Goal: Find specific page/section: Find specific page/section

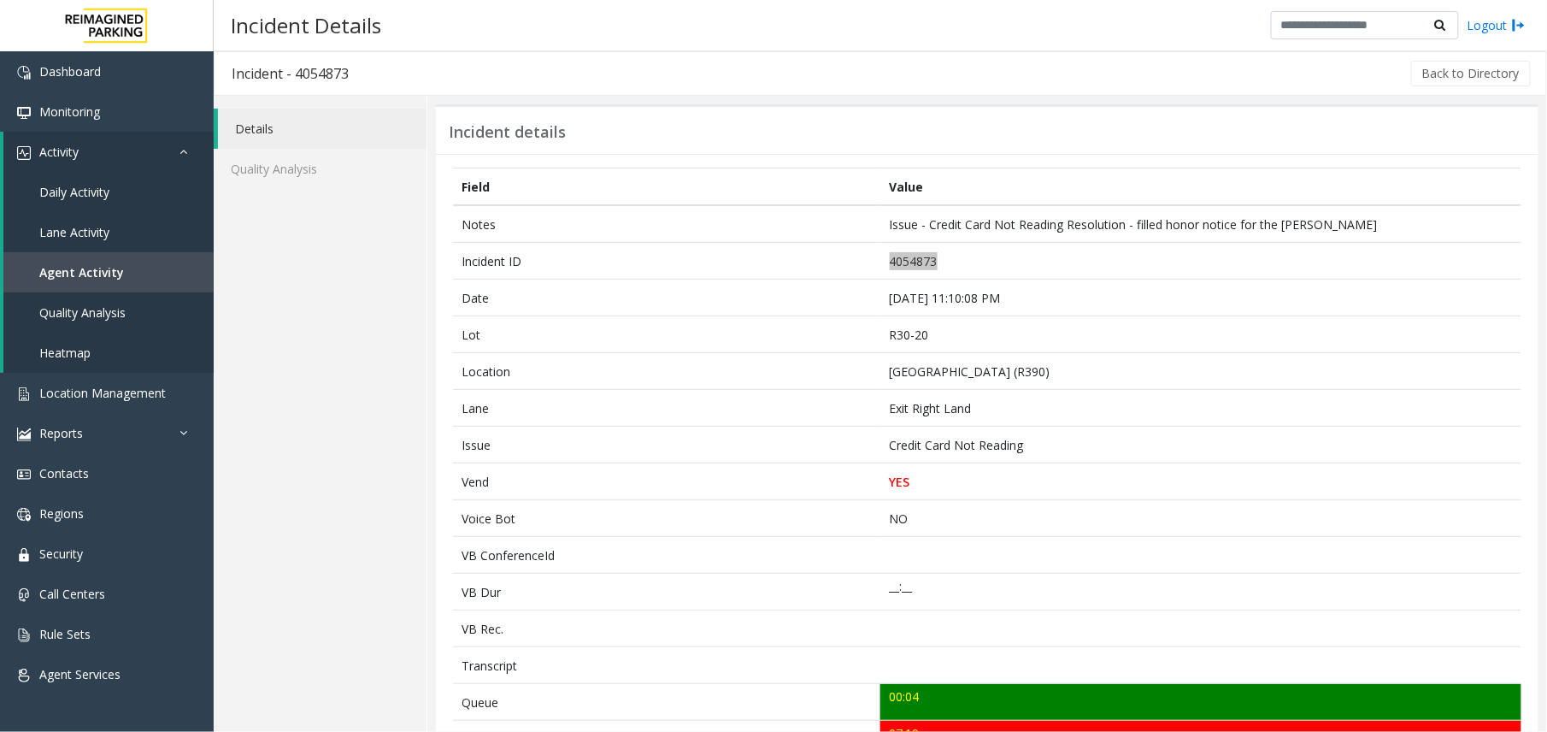
scroll to position [626, 0]
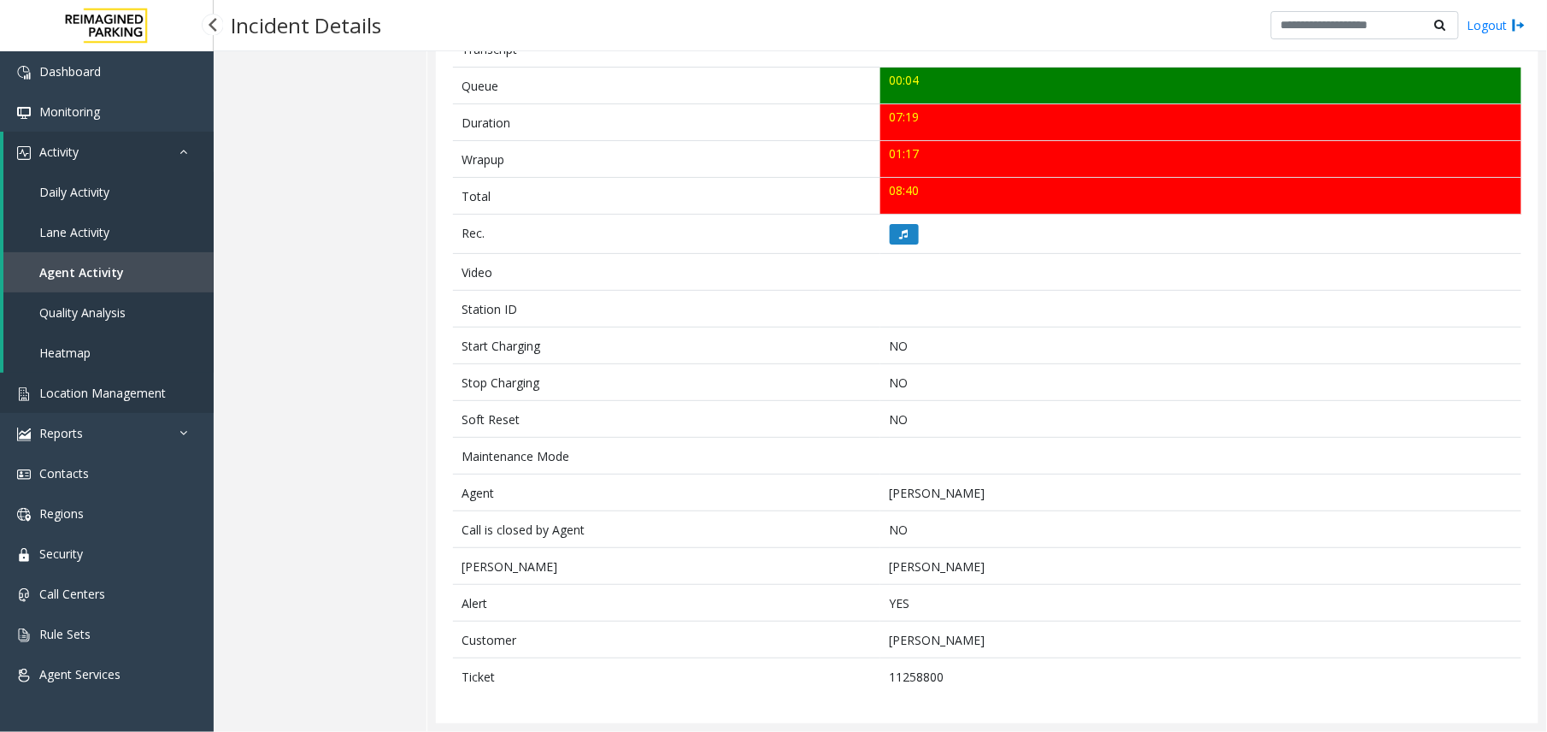
click at [90, 390] on span "Location Management" at bounding box center [102, 393] width 127 height 16
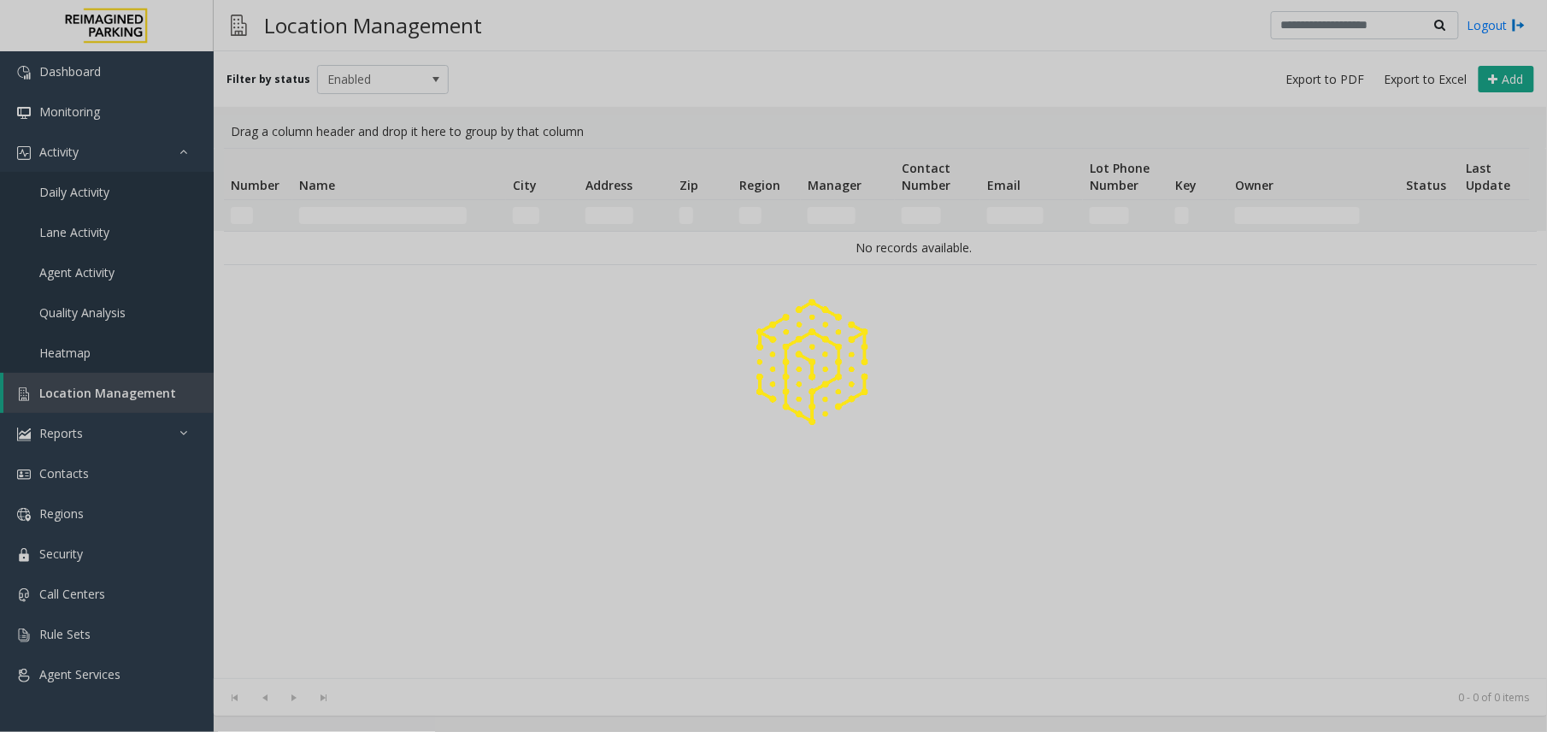
click at [103, 260] on div at bounding box center [773, 366] width 1547 height 732
click at [103, 268] on div at bounding box center [773, 366] width 1547 height 732
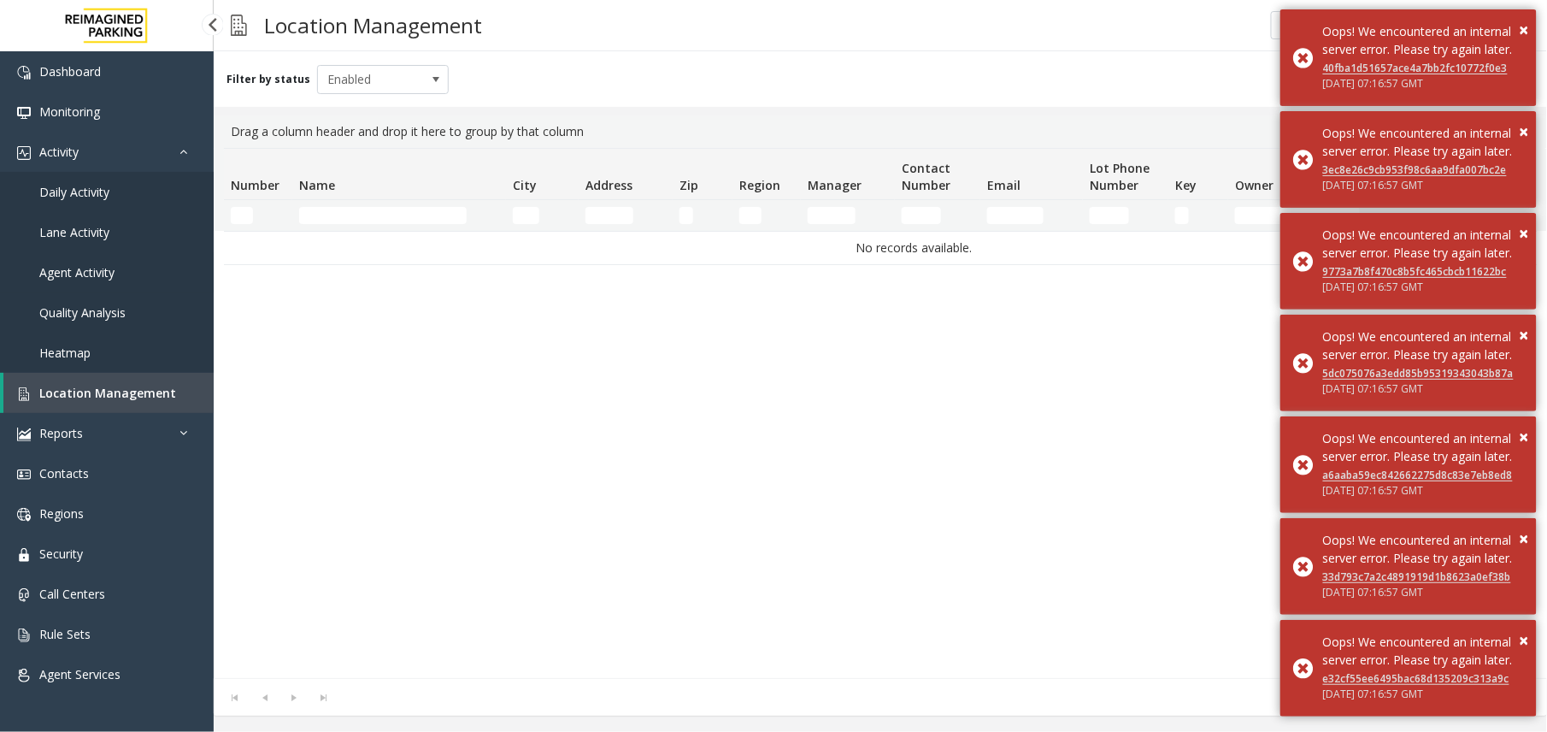
click at [103, 268] on span "Agent Activity" at bounding box center [76, 272] width 75 height 16
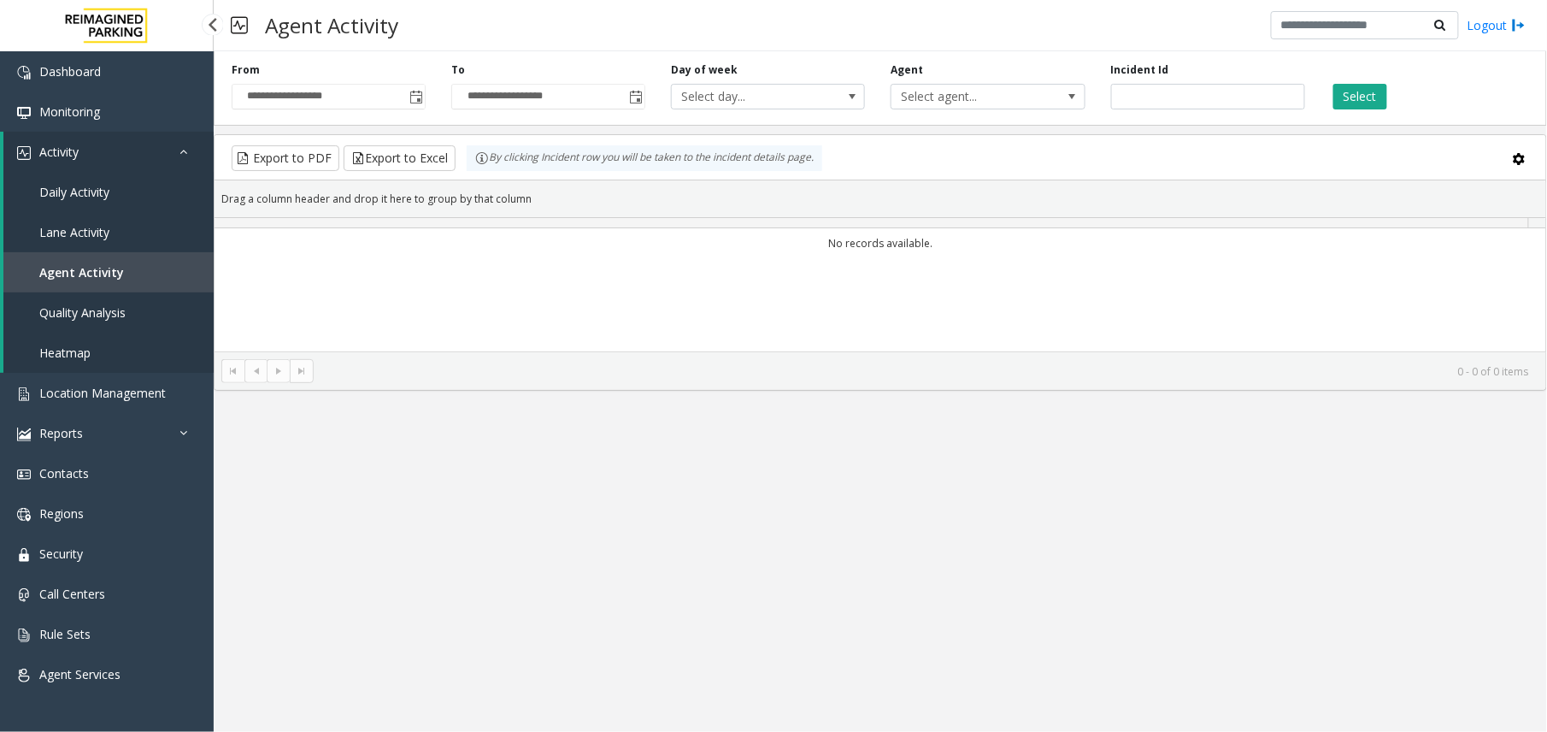
click at [106, 255] on link "Agent Activity" at bounding box center [108, 272] width 210 height 40
click at [103, 227] on span "Lane Activity" at bounding box center [74, 232] width 70 height 16
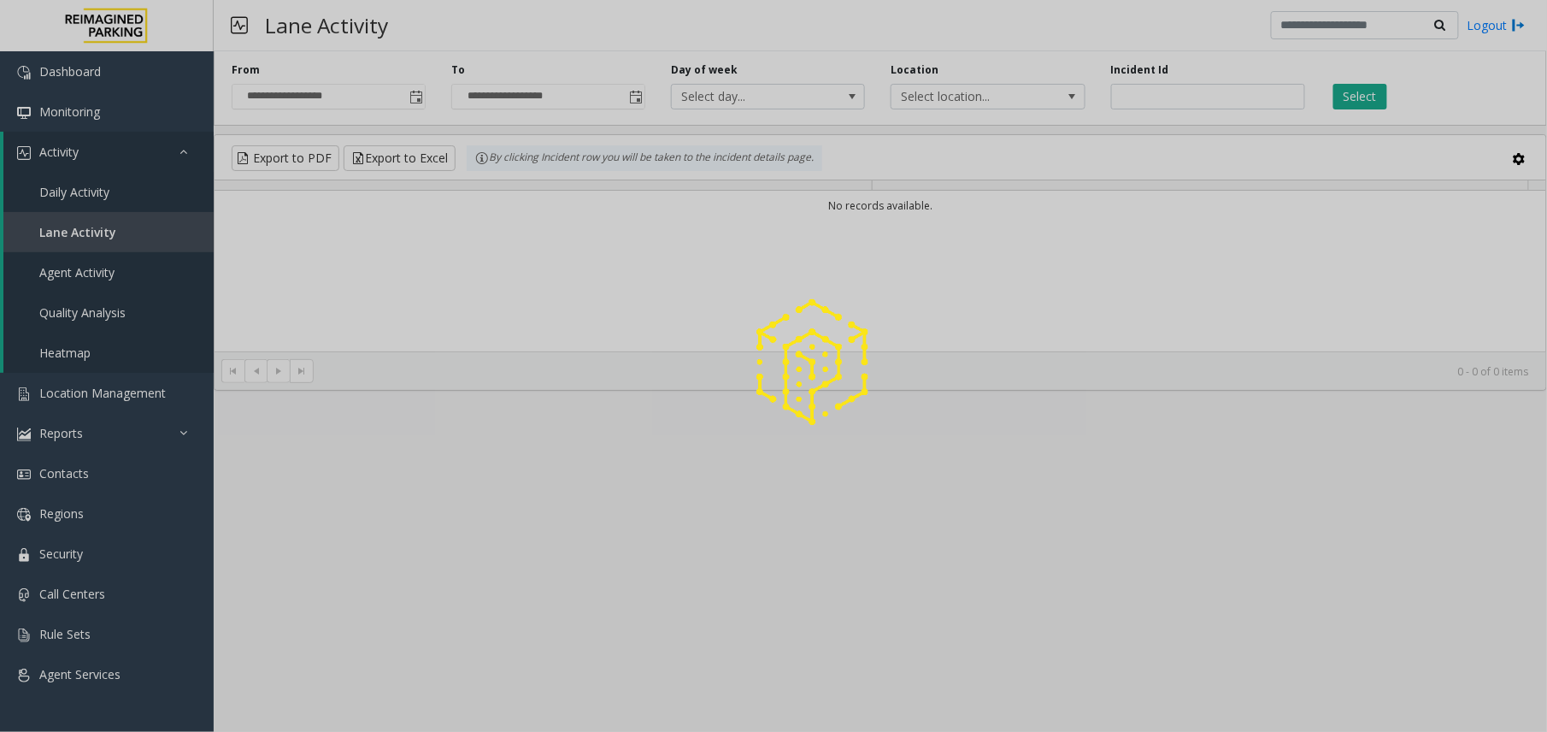
click at [121, 282] on div at bounding box center [773, 366] width 1547 height 732
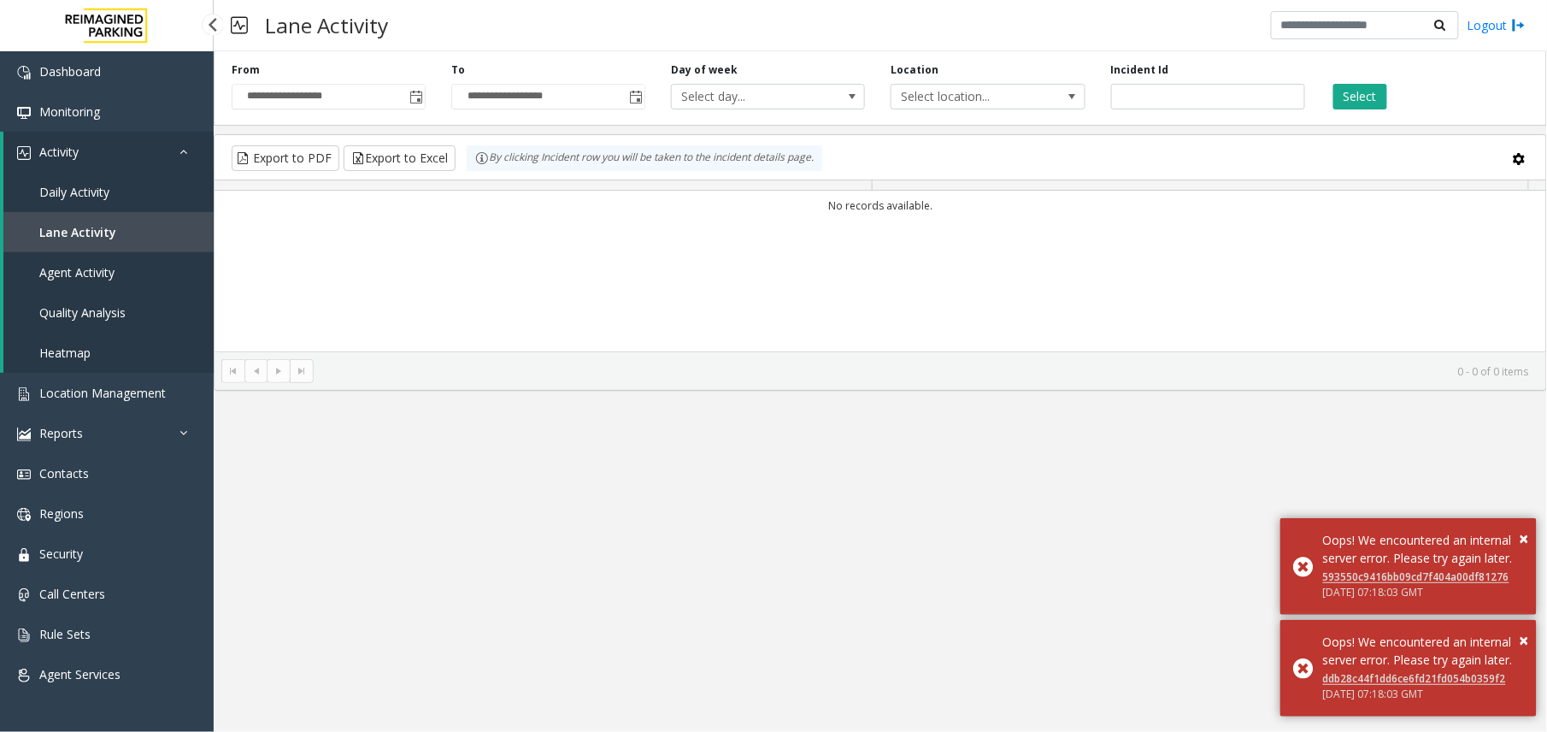
click at [50, 274] on span "Agent Activity" at bounding box center [76, 272] width 75 height 16
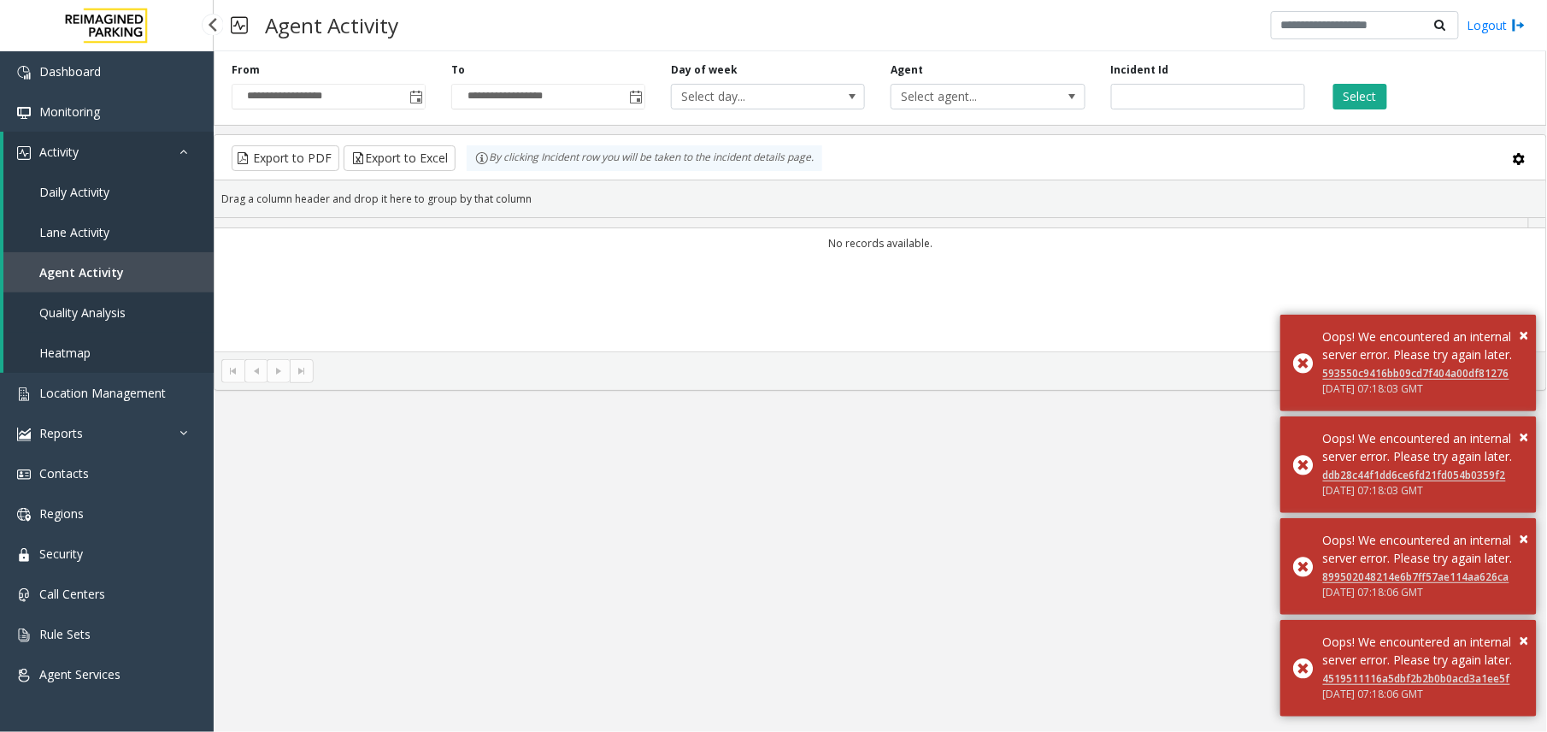
click at [56, 295] on link "Quality Analysis" at bounding box center [108, 312] width 210 height 40
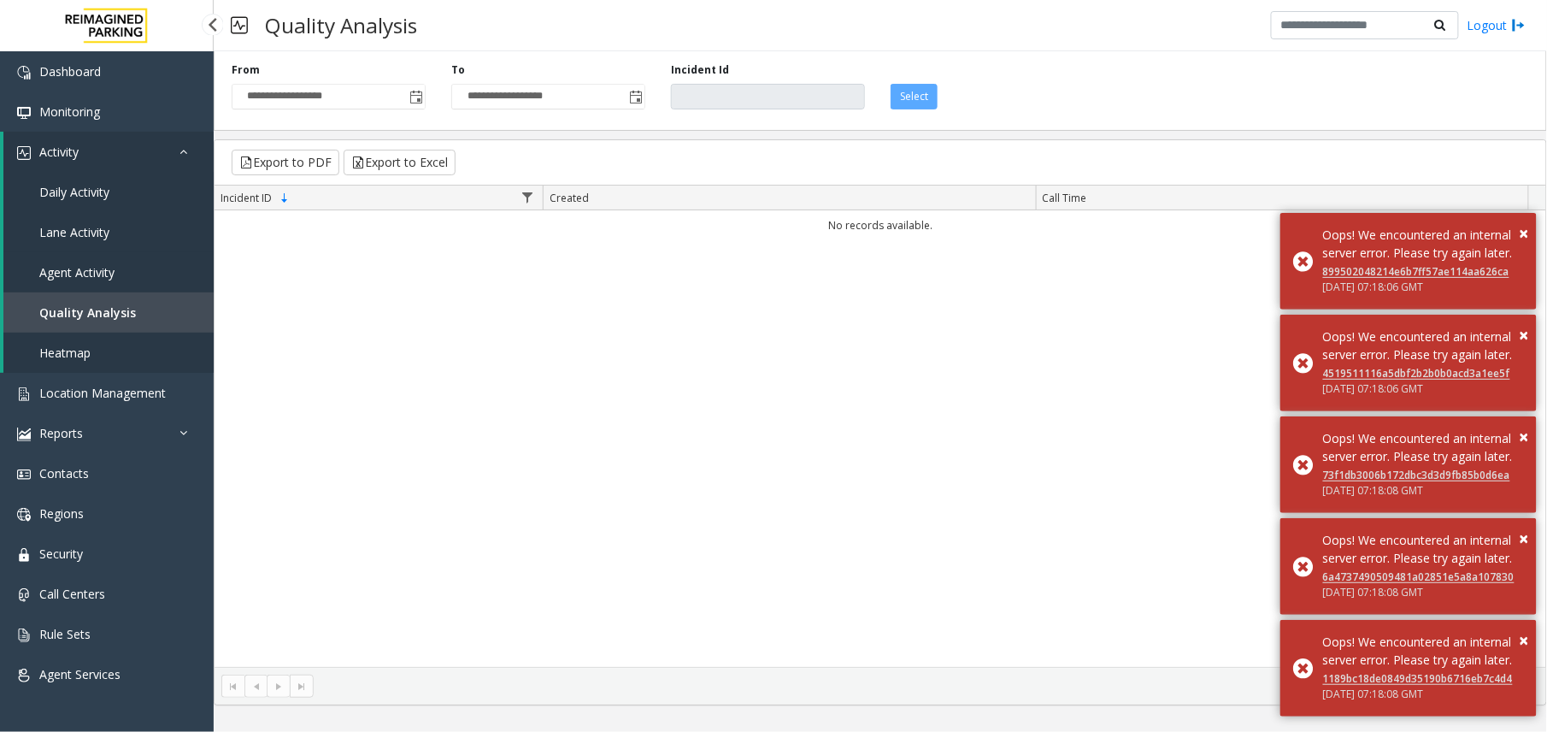
click at [145, 274] on link "Agent Activity" at bounding box center [108, 272] width 210 height 40
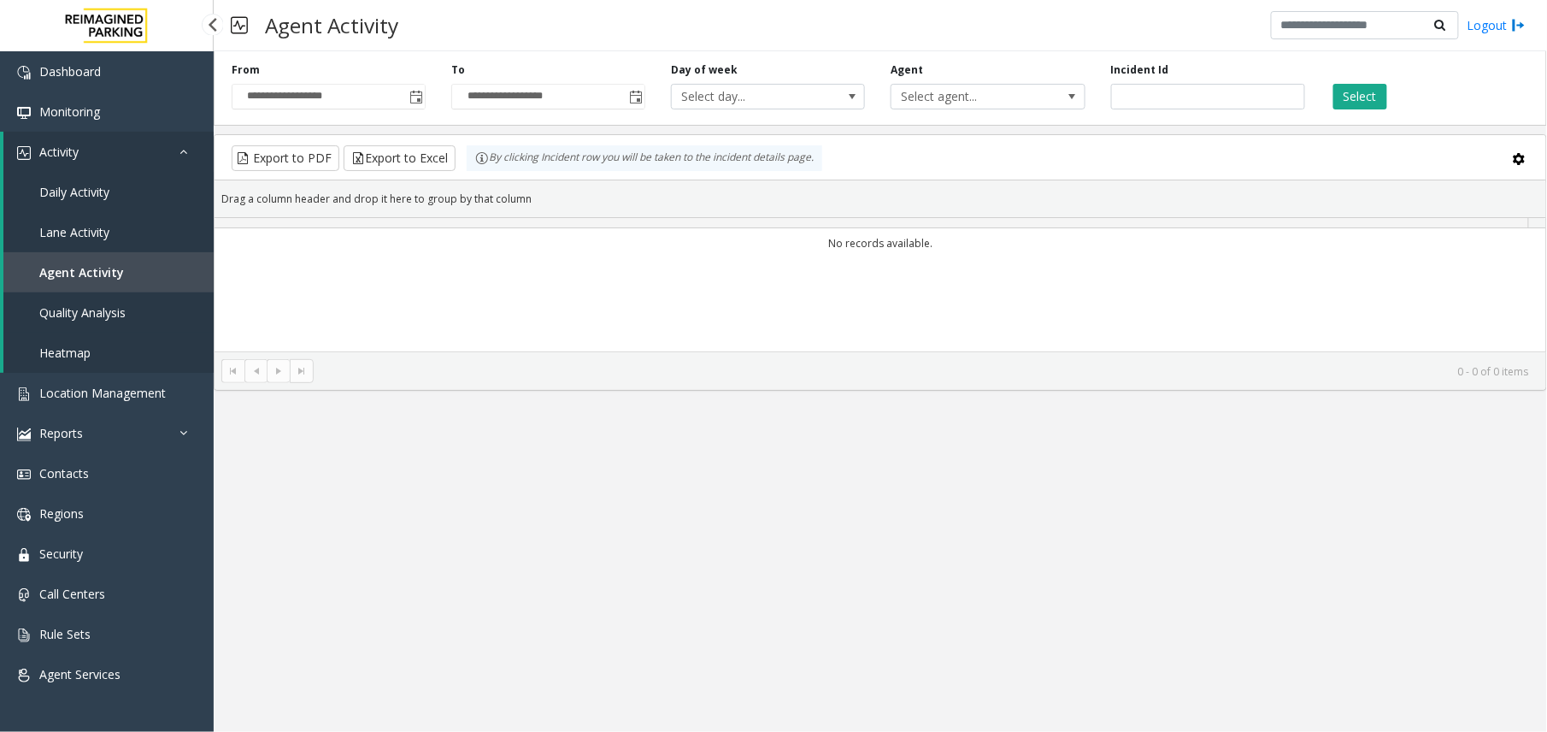
click at [108, 311] on span "Quality Analysis" at bounding box center [82, 312] width 86 height 16
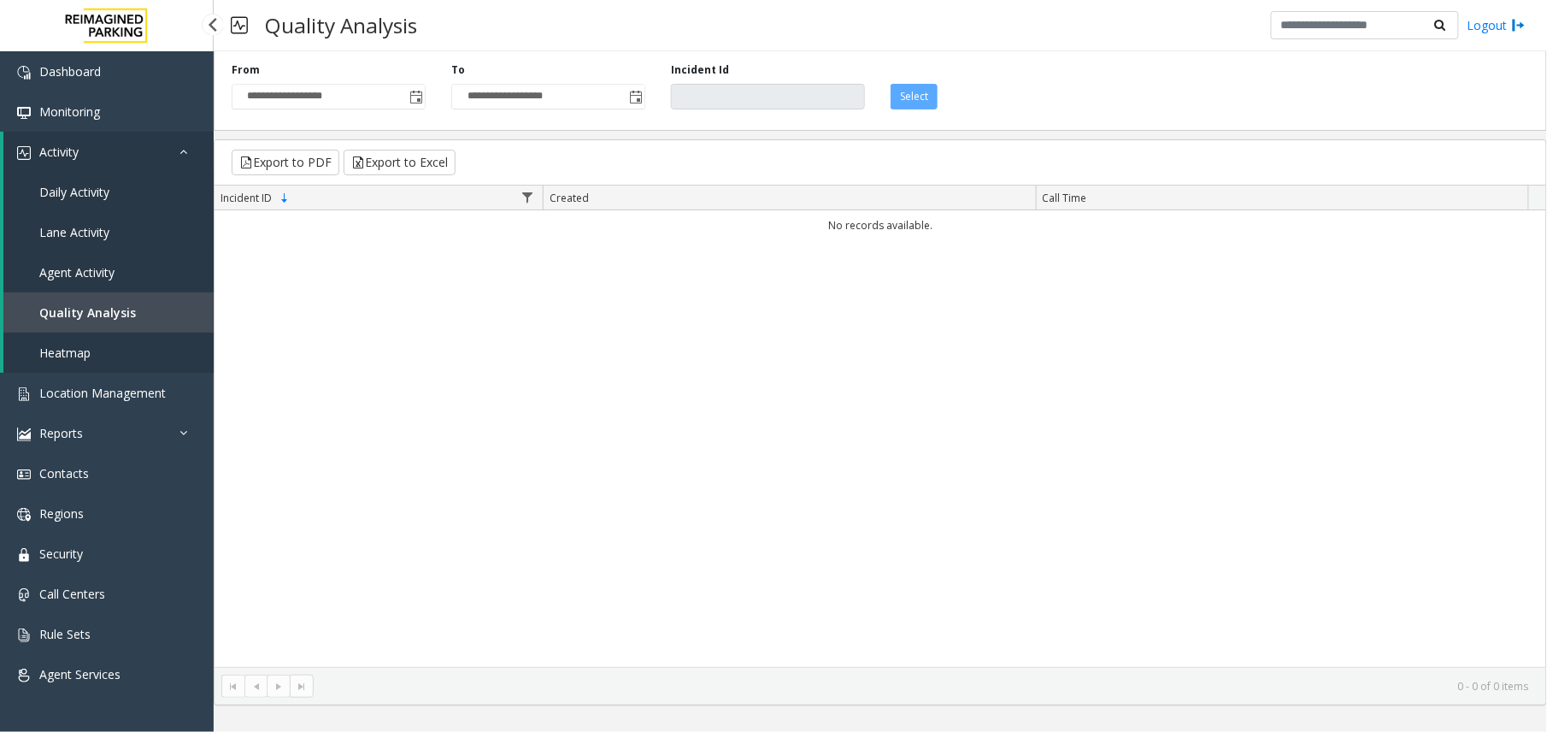
click at [79, 265] on span "Agent Activity" at bounding box center [76, 272] width 75 height 16
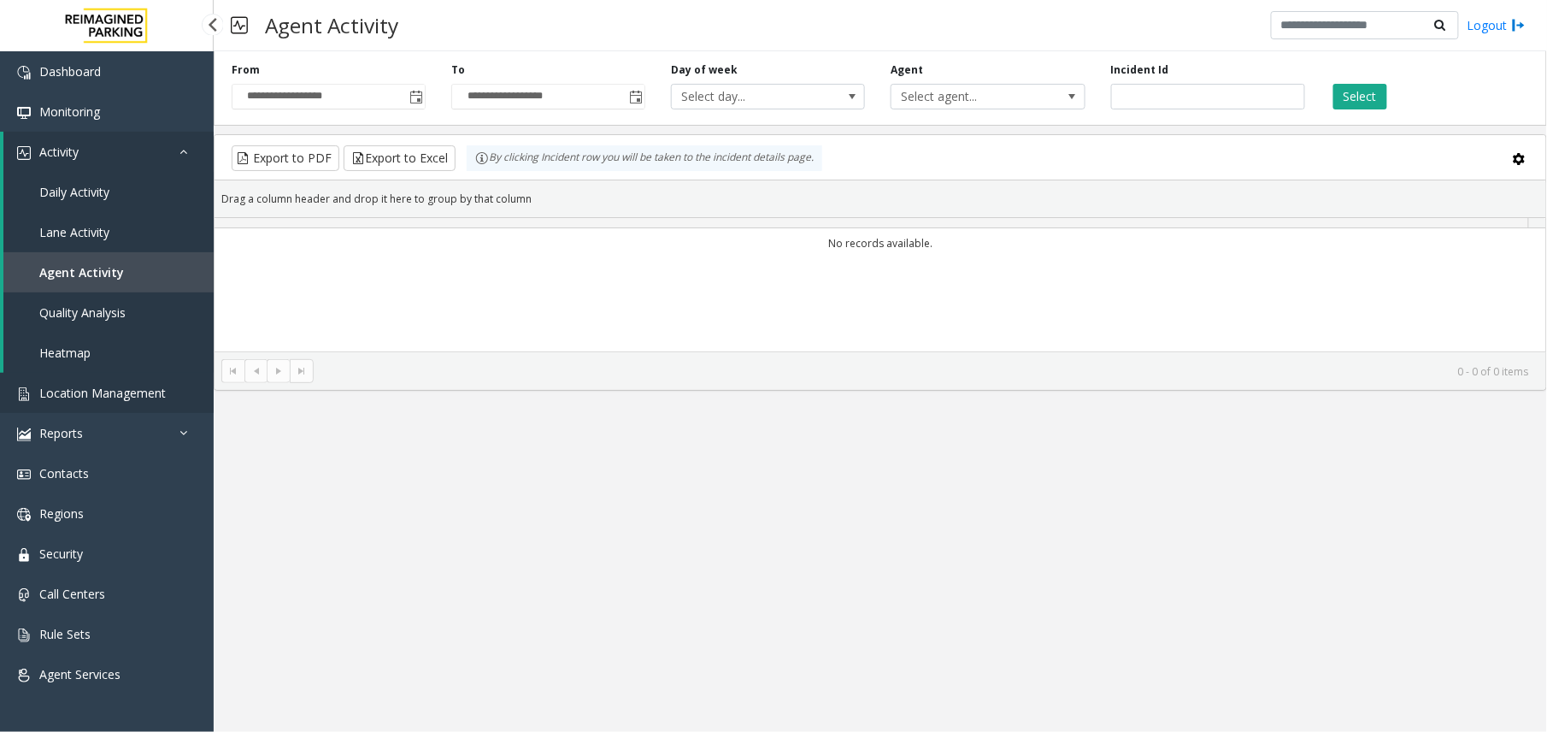
click at [154, 393] on span "Location Management" at bounding box center [102, 393] width 127 height 16
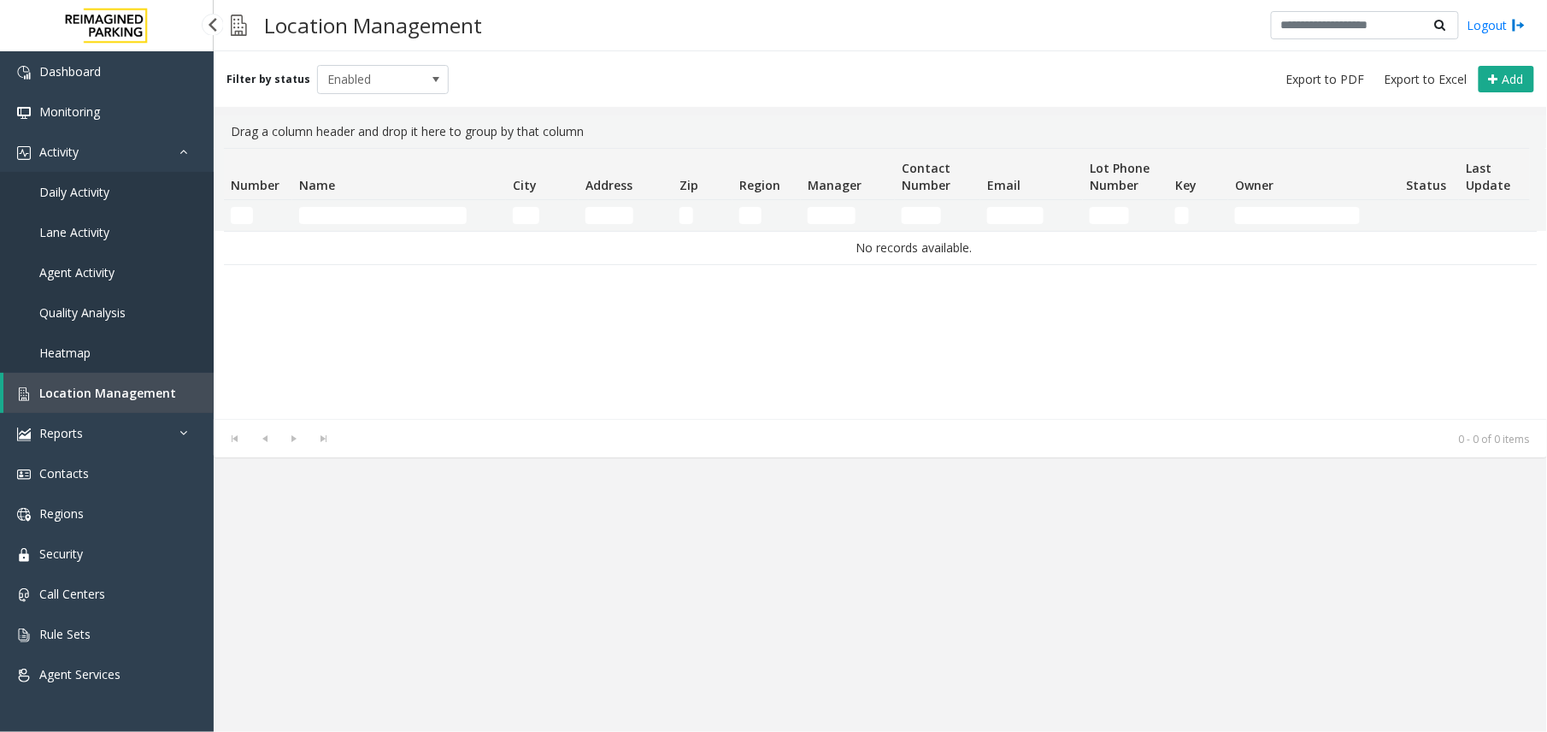
click at [114, 390] on span "Location Management" at bounding box center [107, 393] width 137 height 16
click at [189, 148] on icon at bounding box center [187, 151] width 17 height 12
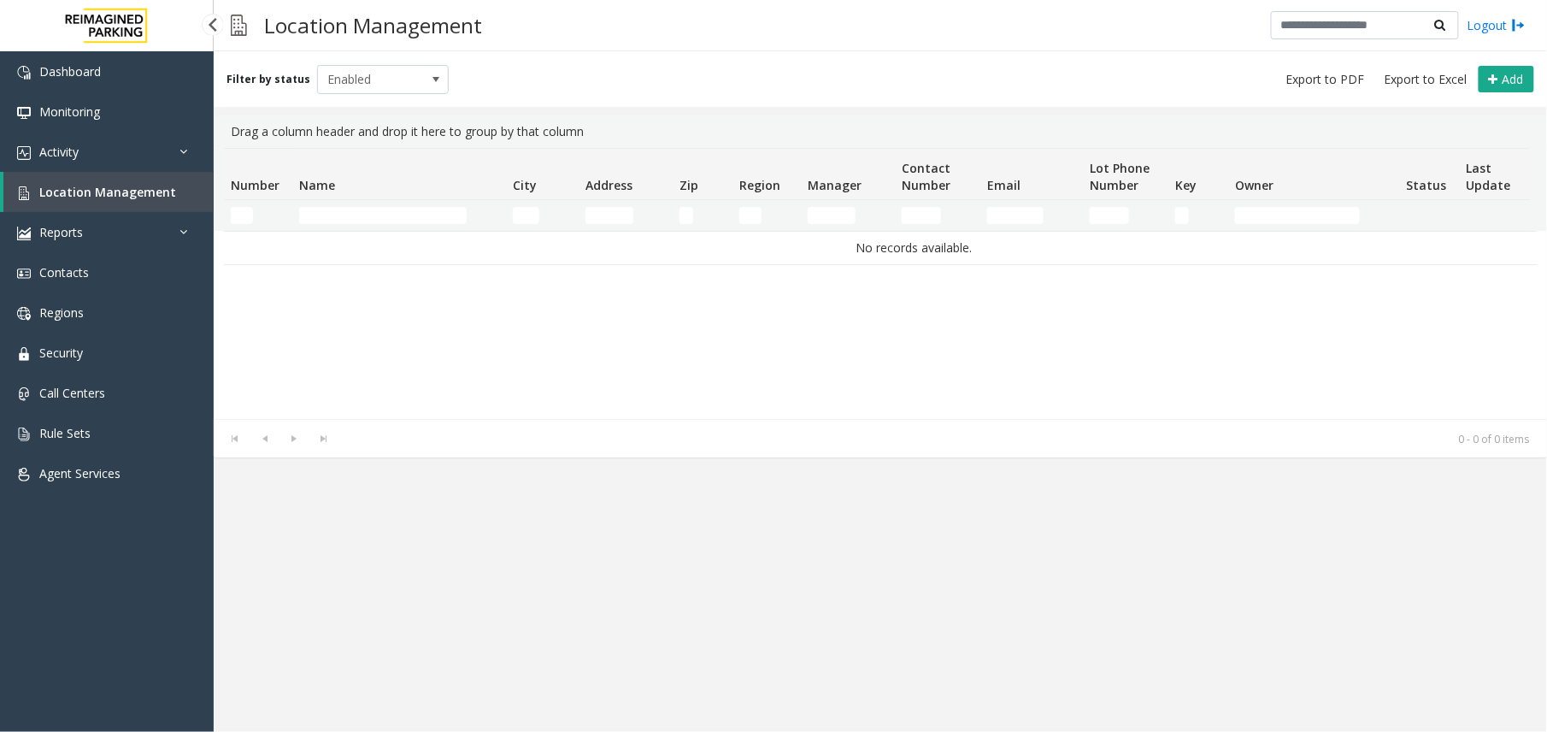
click at [145, 196] on span "Location Management" at bounding box center [107, 192] width 137 height 16
click at [138, 159] on link "Activity" at bounding box center [107, 152] width 214 height 40
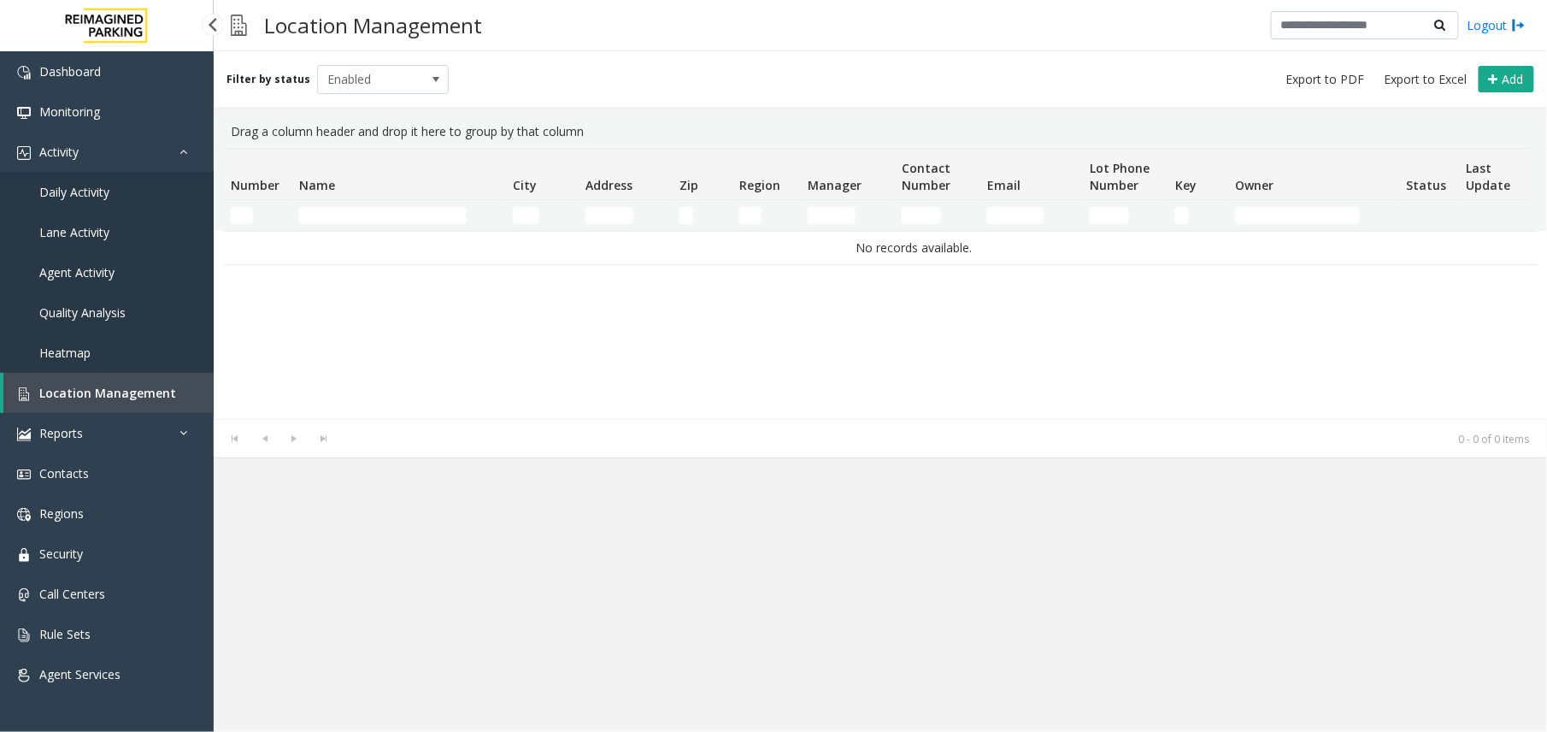
click at [91, 254] on link "Agent Activity" at bounding box center [107, 272] width 214 height 40
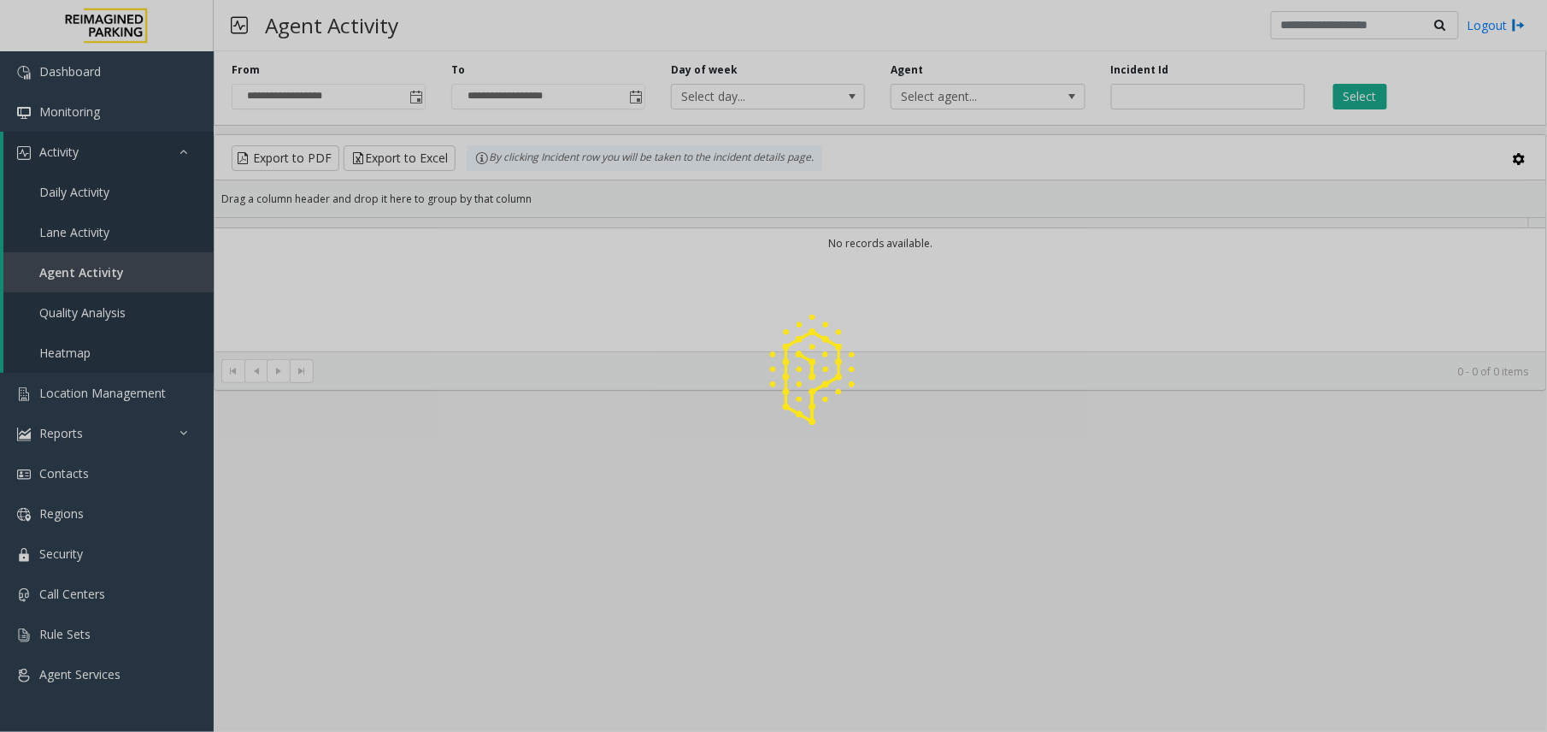
click at [84, 386] on div at bounding box center [773, 366] width 1547 height 732
click at [182, 148] on div at bounding box center [773, 366] width 1547 height 732
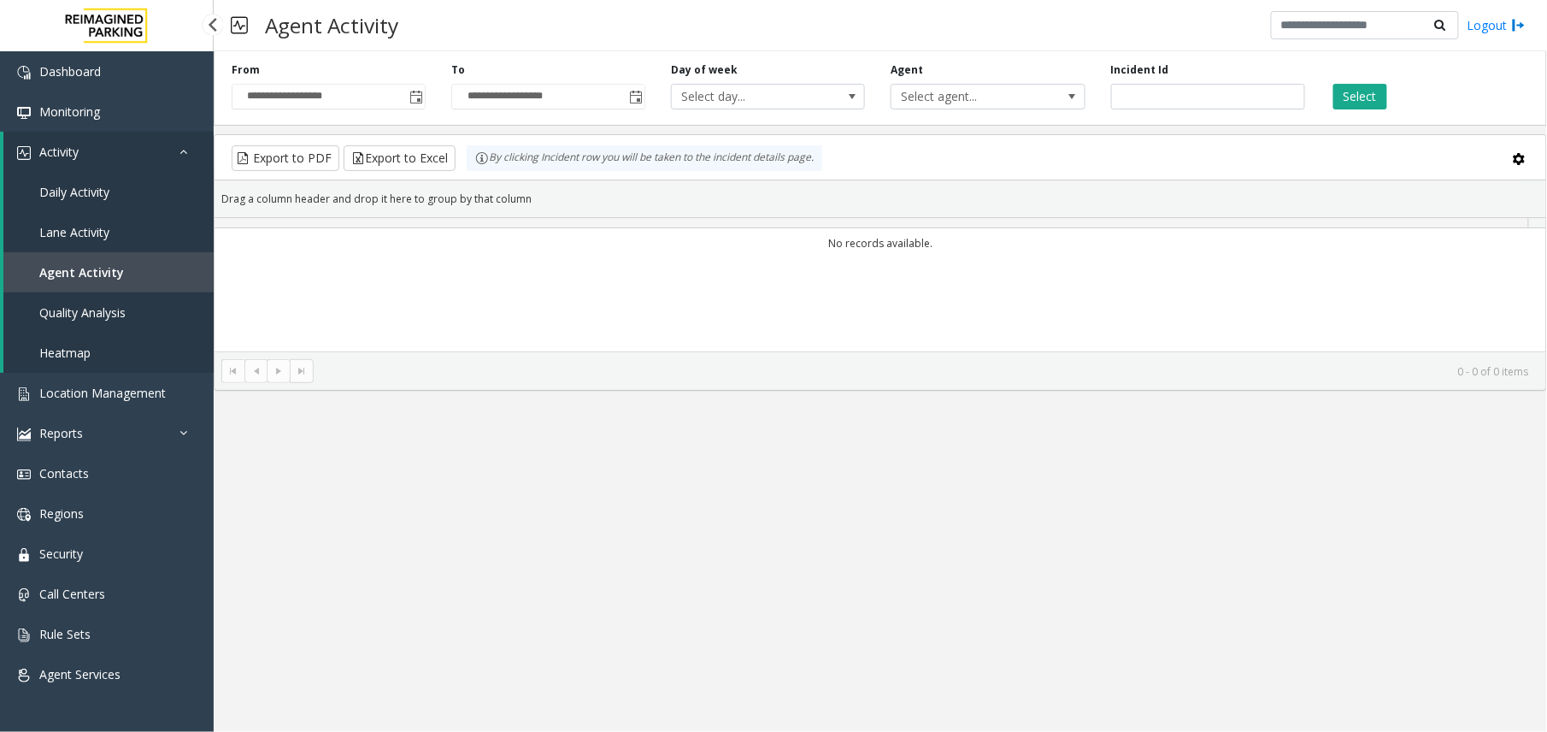
click at [114, 298] on link "Quality Analysis" at bounding box center [108, 312] width 210 height 40
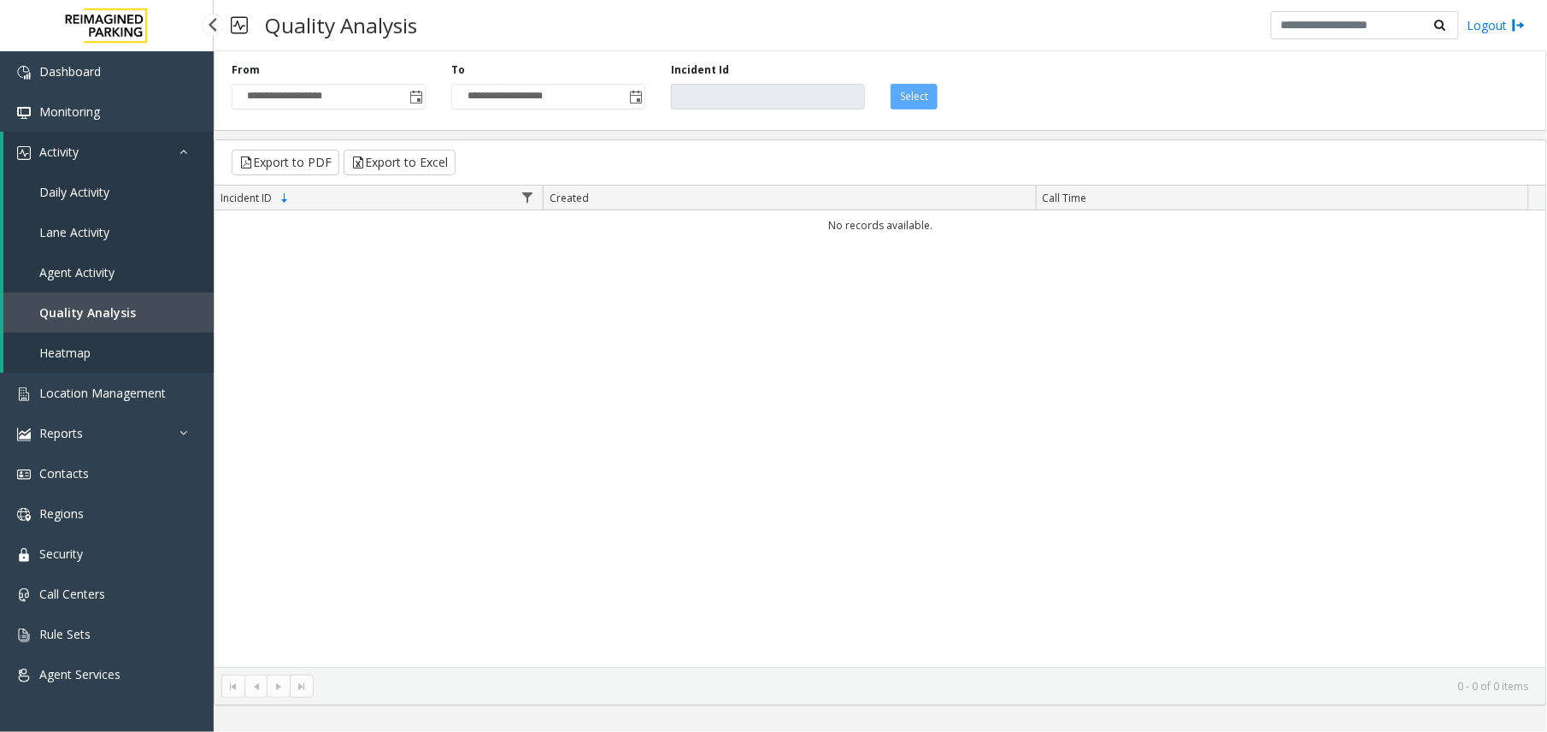
click at [66, 274] on span "Agent Activity" at bounding box center [76, 272] width 75 height 16
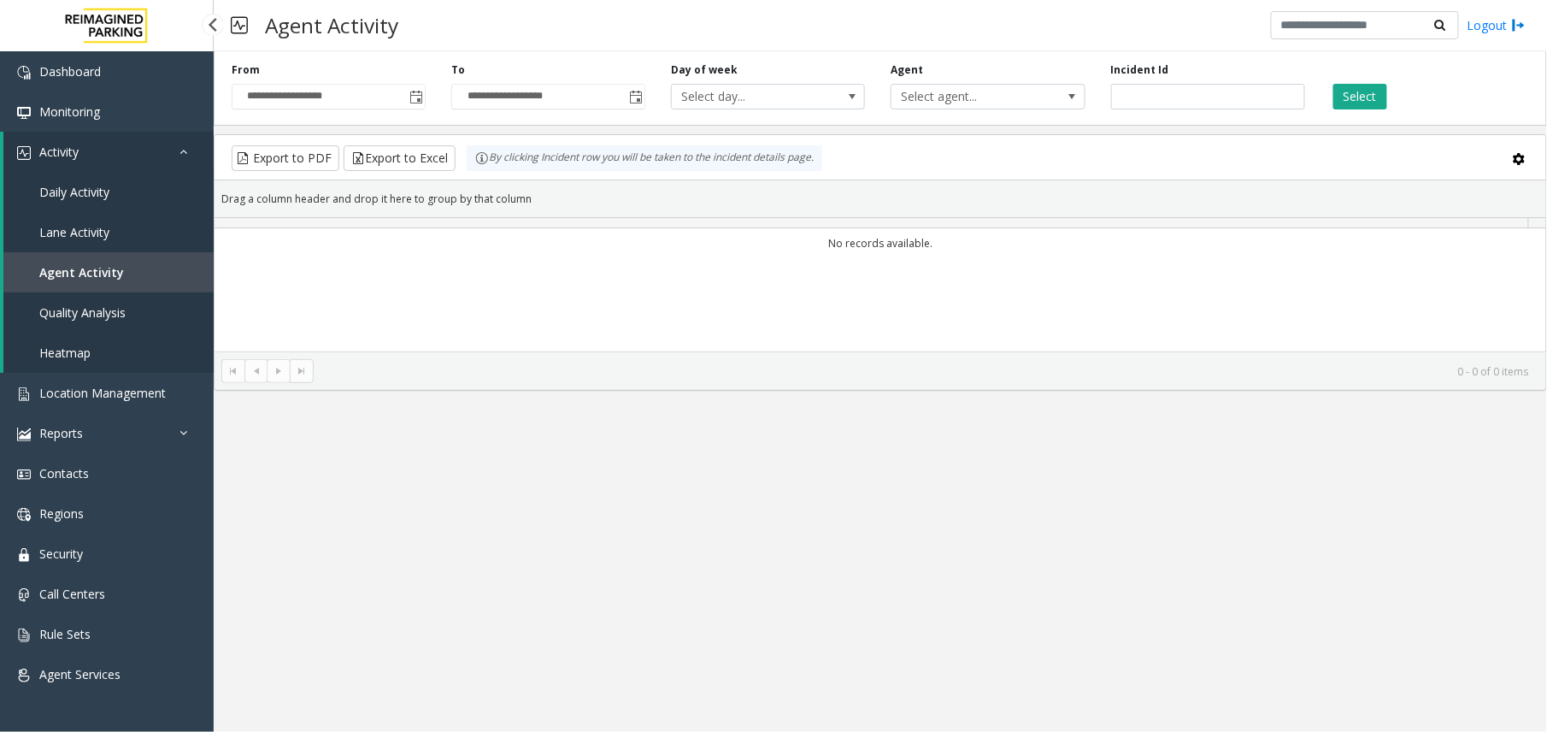
drag, startPoint x: 116, startPoint y: 289, endPoint x: 107, endPoint y: 296, distance: 11.6
click at [116, 289] on link "Agent Activity" at bounding box center [108, 272] width 210 height 40
click at [107, 297] on link "Quality Analysis" at bounding box center [108, 312] width 210 height 40
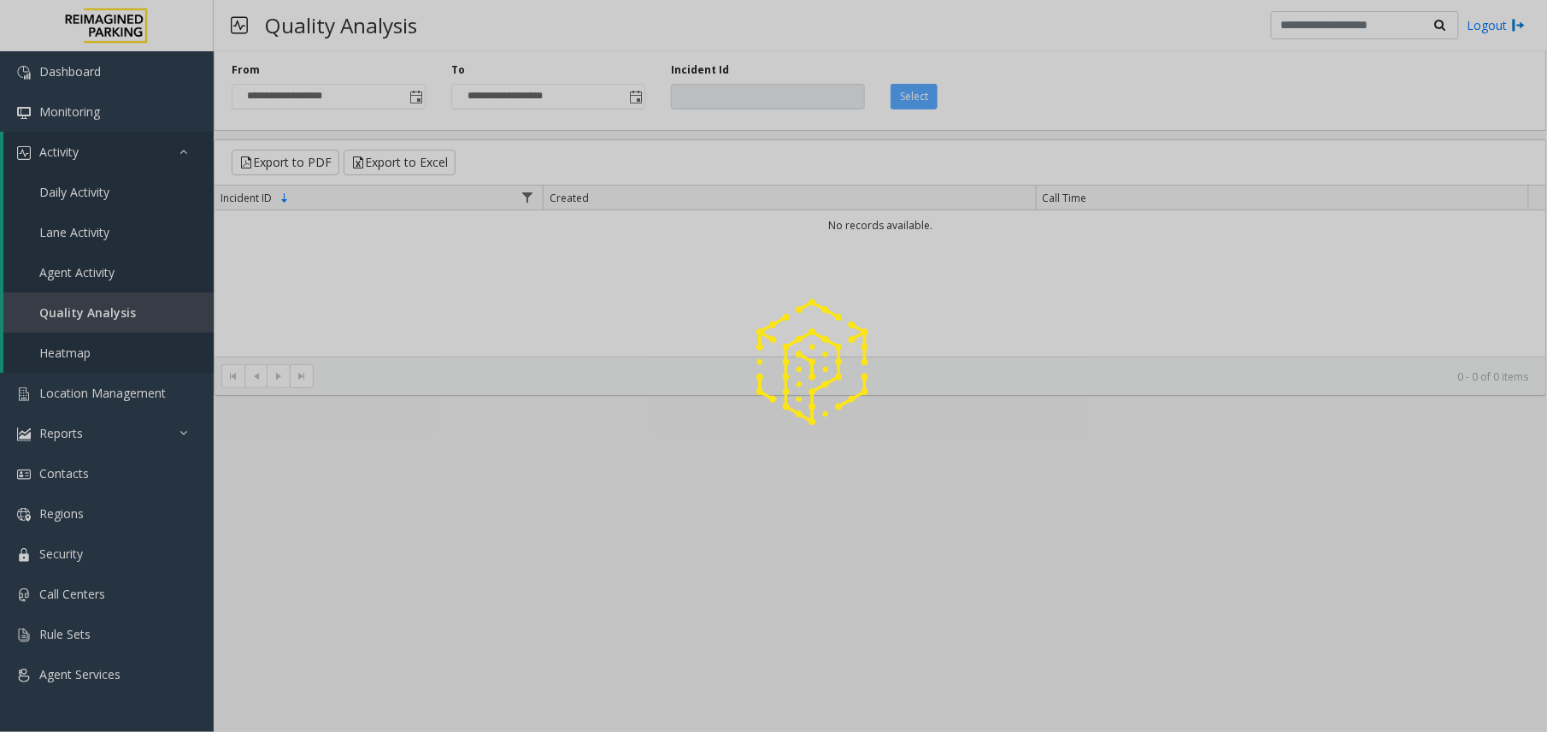
click at [135, 255] on div at bounding box center [773, 366] width 1547 height 732
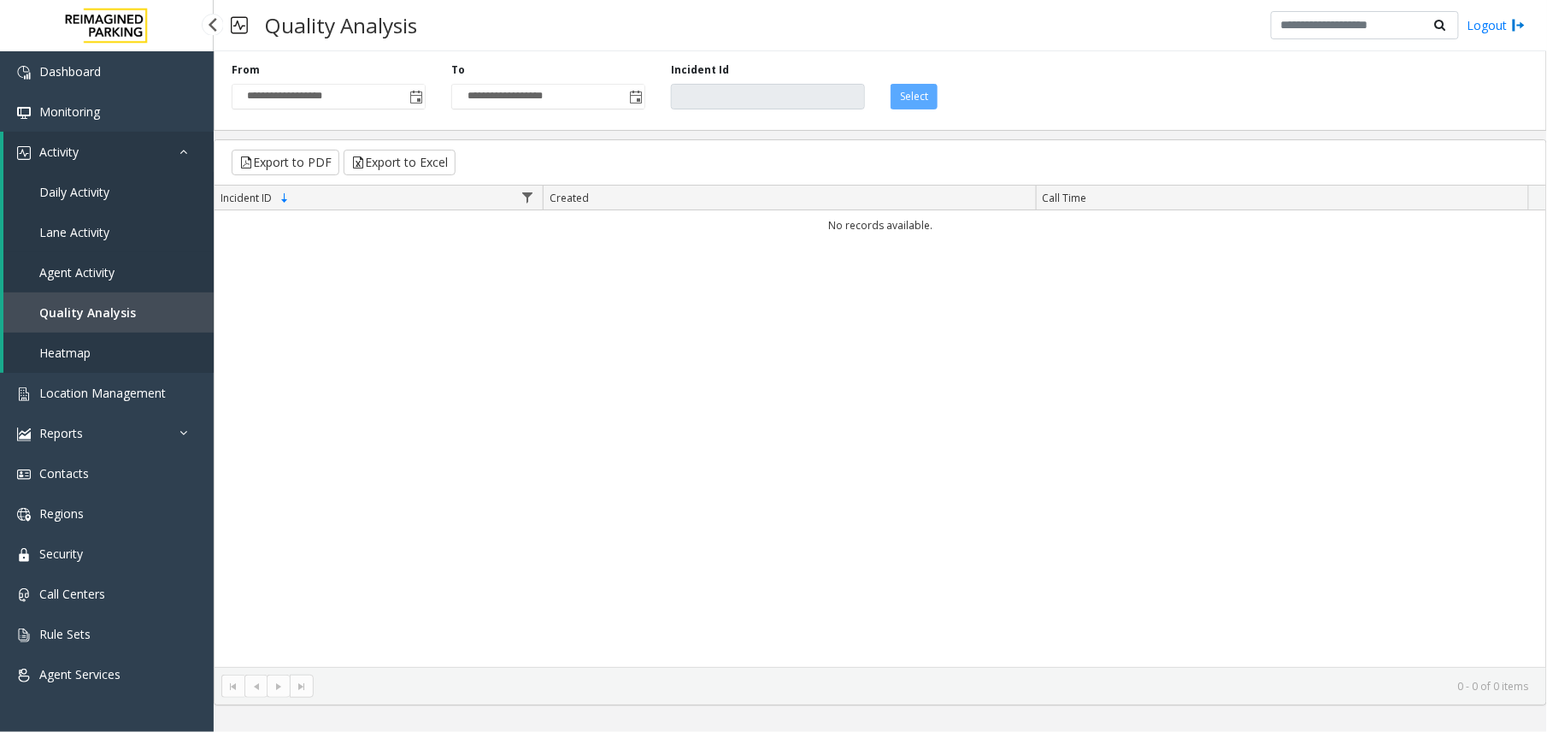
click at [85, 270] on span "Agent Activity" at bounding box center [76, 272] width 75 height 16
